Goal: Answer question/provide support

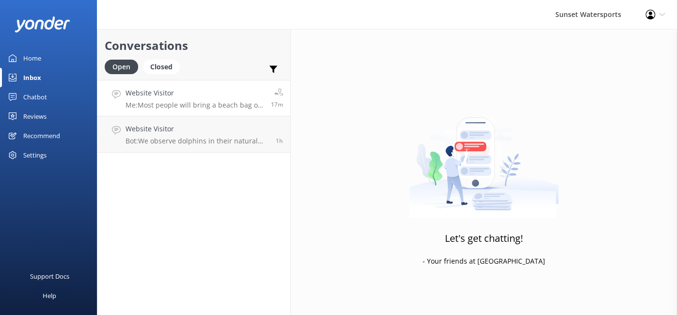
click at [204, 104] on p "Me: Most people will bring a beach bag or backpack and the restrooms are big en…" at bounding box center [195, 105] width 138 height 9
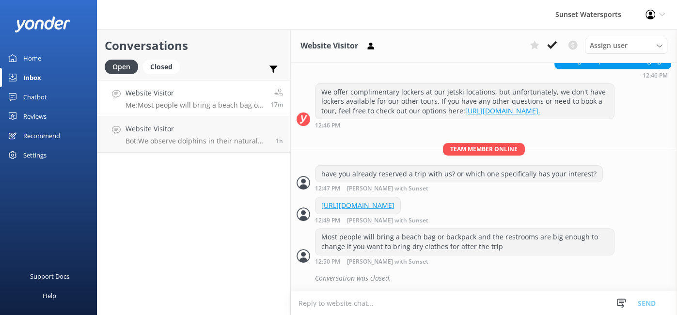
scroll to position [250, 0]
click at [176, 107] on p "Bot: We observe dolphins in their natural habitat from our catamaran, but it's …" at bounding box center [197, 105] width 143 height 9
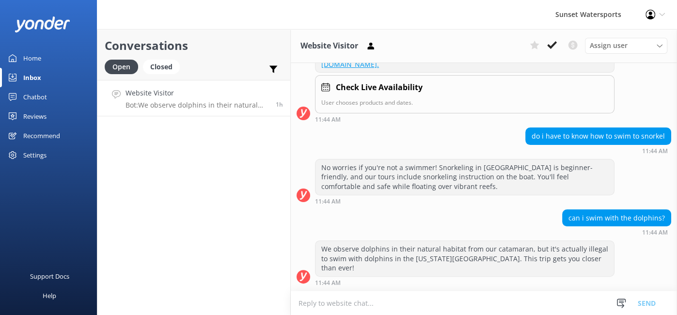
scroll to position [2661, 0]
type textarea "canI"
click at [651, 299] on button "Send" at bounding box center [647, 303] width 36 height 24
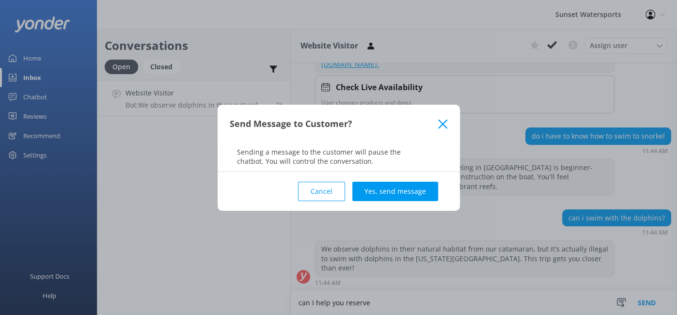
click at [334, 185] on button "Cancel" at bounding box center [321, 191] width 47 height 19
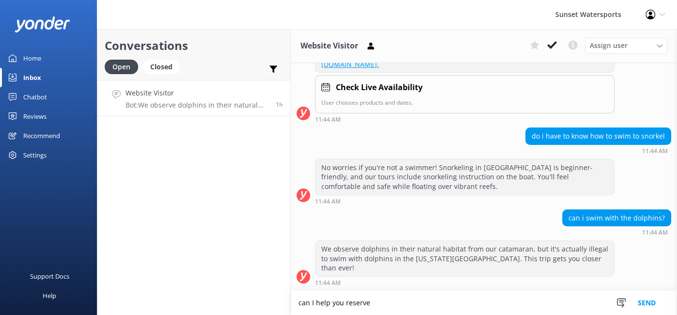
click at [377, 305] on textarea "can I help you reserve" at bounding box center [484, 303] width 387 height 24
type textarea "c"
